Goal: Understand process/instructions: Learn how to perform a task or action

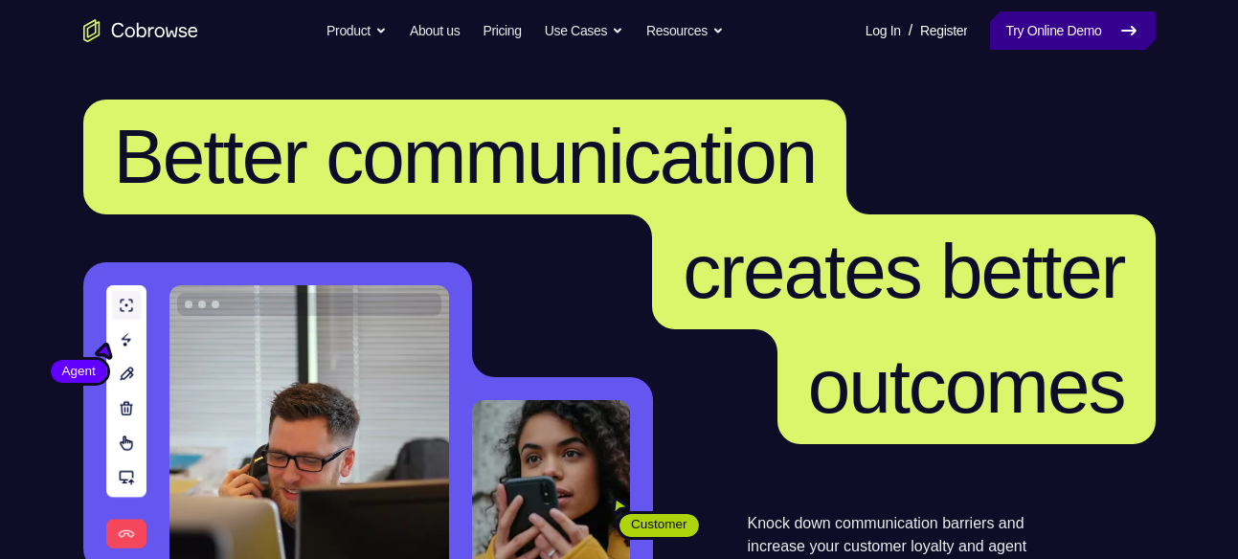
click at [1048, 45] on link "Try Online Demo" at bounding box center [1072, 30] width 165 height 38
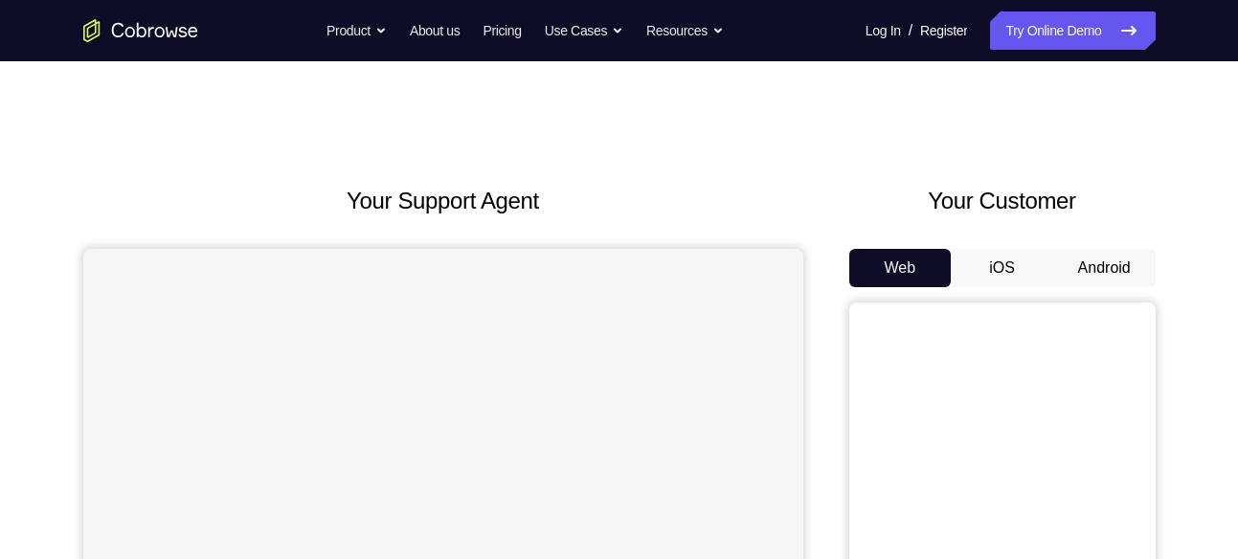
click at [1112, 272] on button "Android" at bounding box center [1104, 268] width 102 height 38
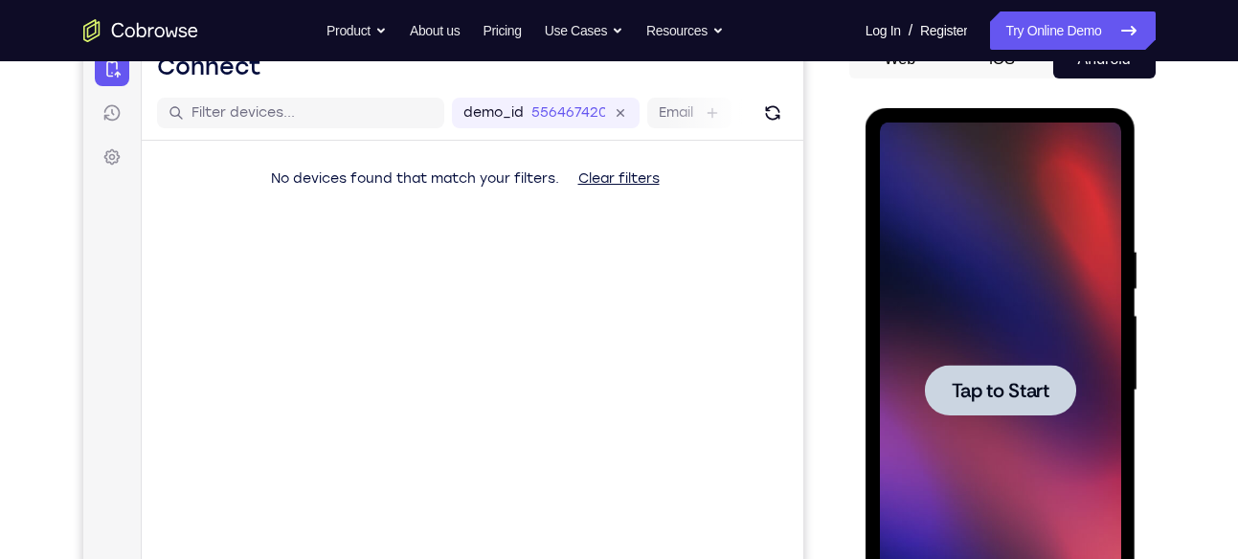
click at [989, 400] on span "Tap to Start" at bounding box center [1001, 390] width 98 height 19
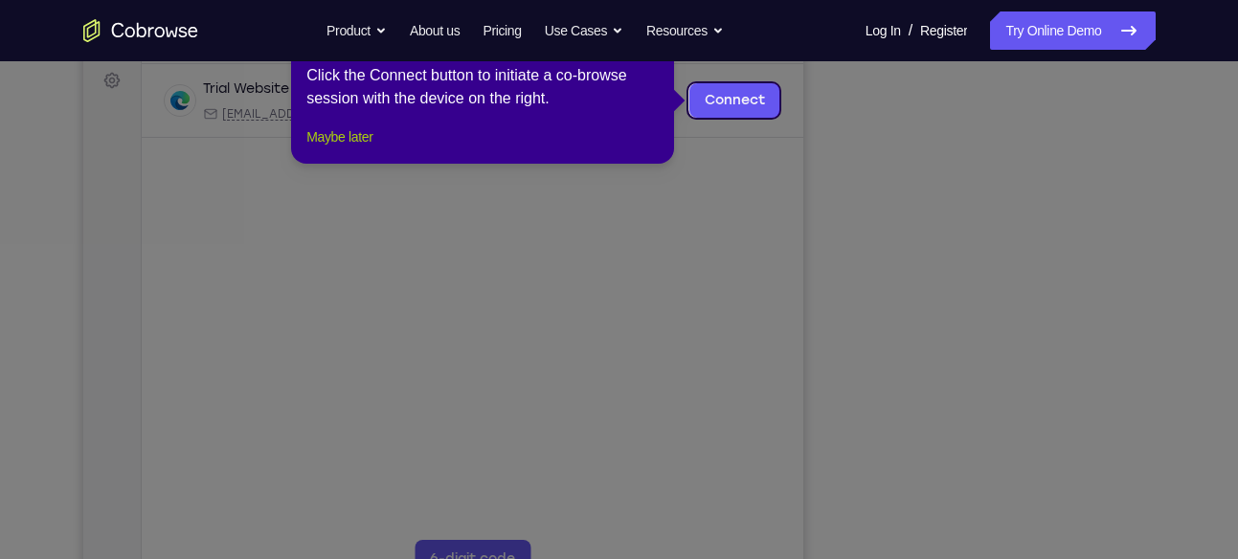
click at [350, 148] on button "Maybe later" at bounding box center [339, 136] width 66 height 23
